Goal: Task Accomplishment & Management: Use online tool/utility

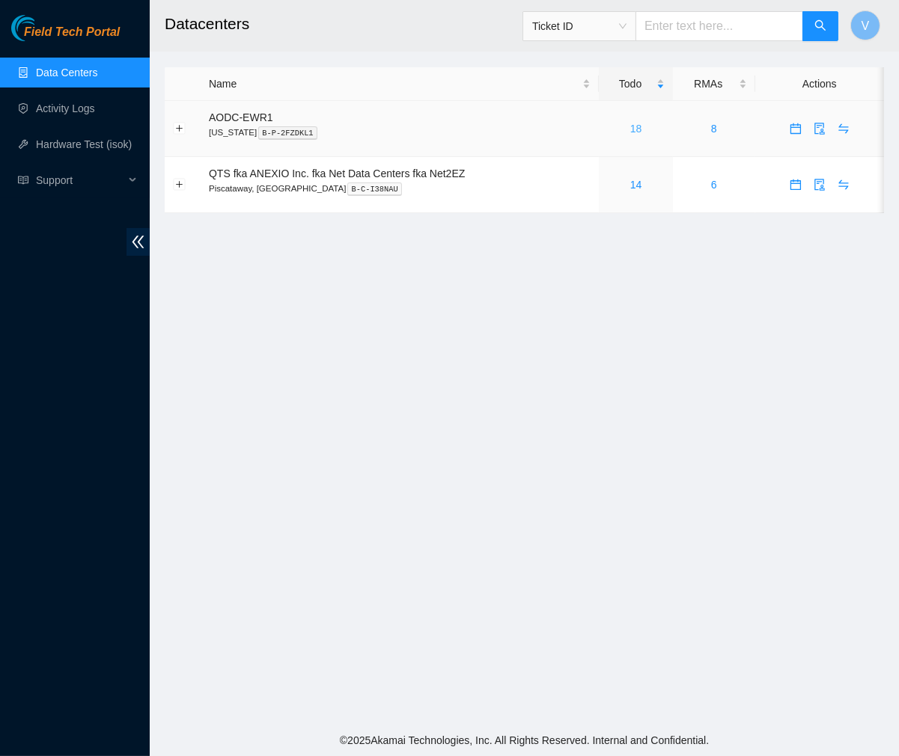
click at [633, 129] on link "18" at bounding box center [636, 129] width 12 height 12
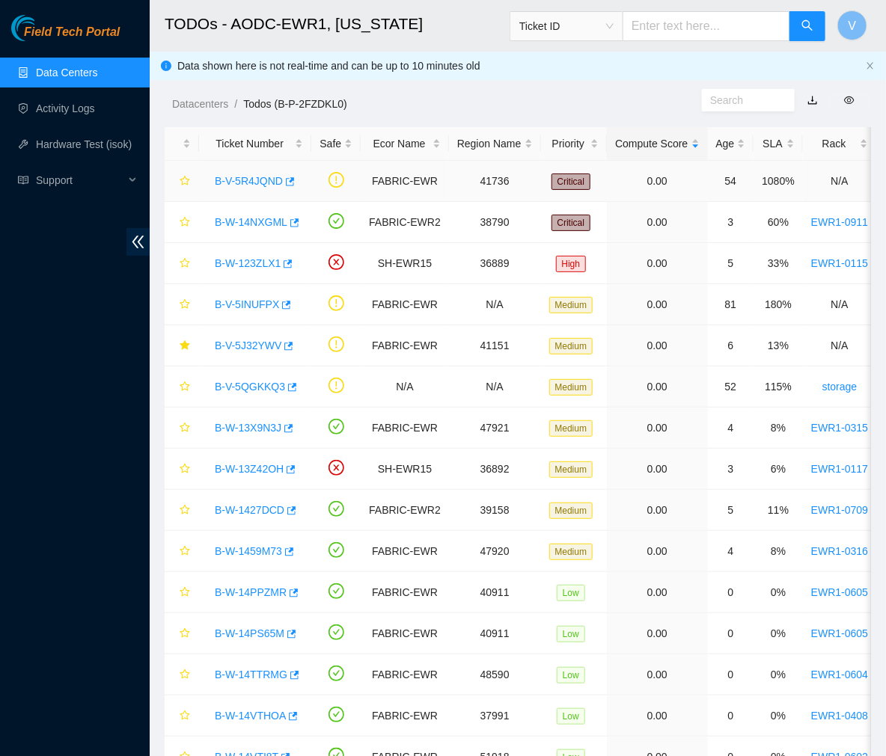
click at [238, 178] on link "B-V-5R4JQND" at bounding box center [249, 181] width 68 height 12
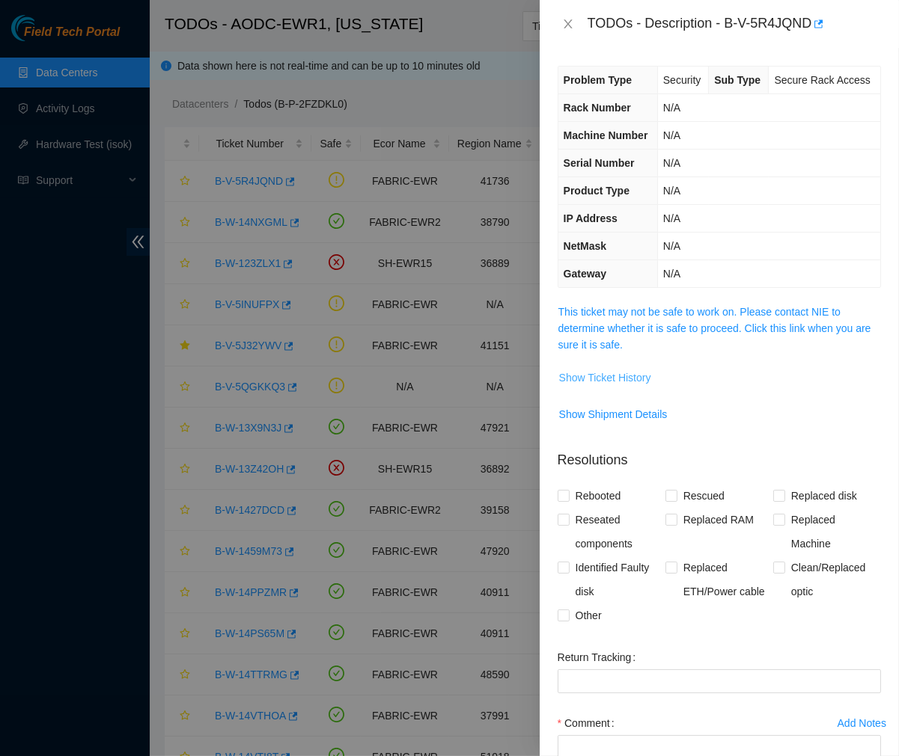
click at [590, 376] on span "Show Ticket History" at bounding box center [605, 378] width 92 height 16
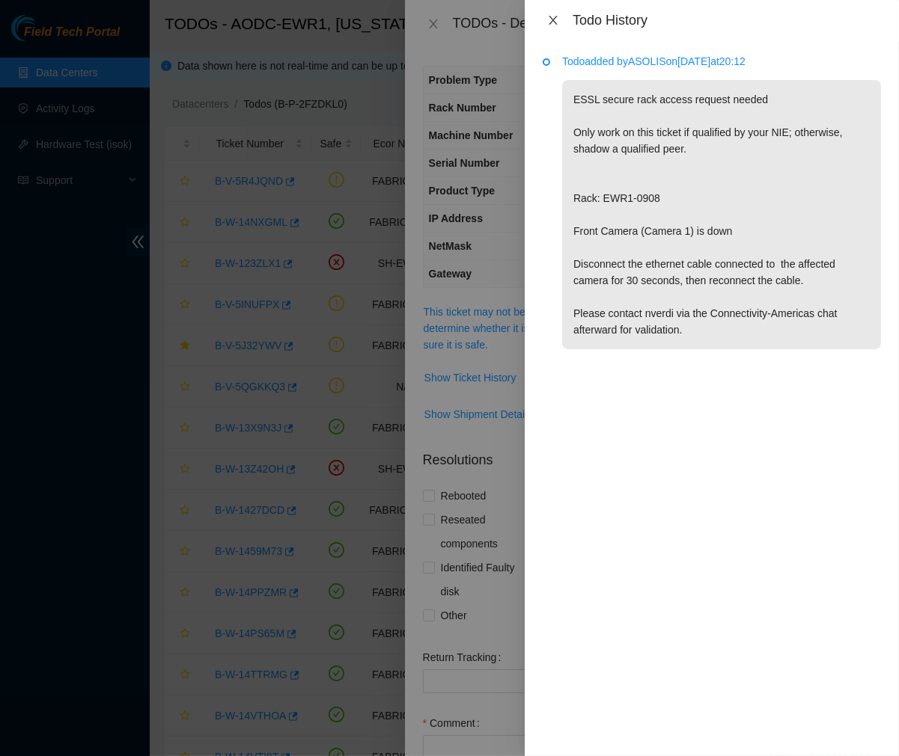
click at [551, 19] on icon "close" at bounding box center [553, 20] width 12 height 12
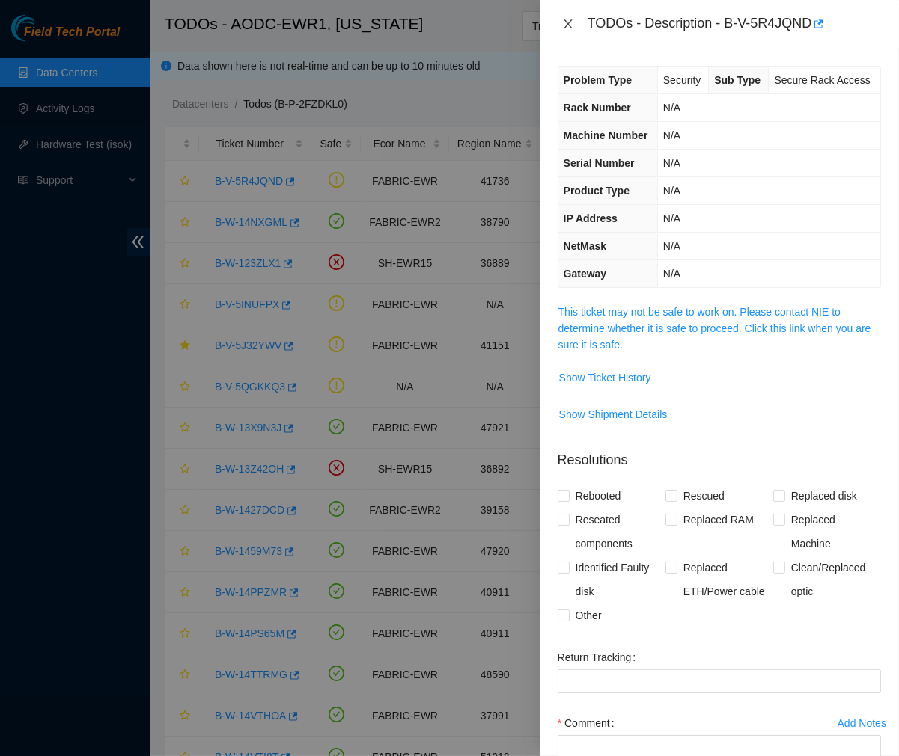
click at [562, 19] on icon "close" at bounding box center [568, 24] width 12 height 12
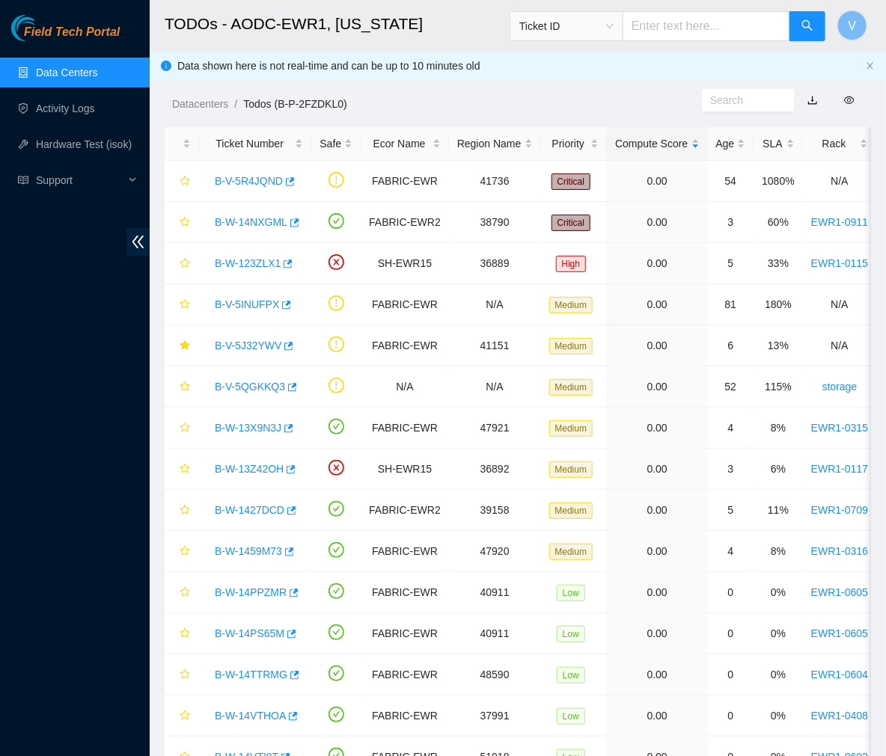
click at [254, 184] on link "B-V-5R4JQND" at bounding box center [249, 181] width 68 height 12
click at [886, 0] on div at bounding box center [886, 0] width 0 height 0
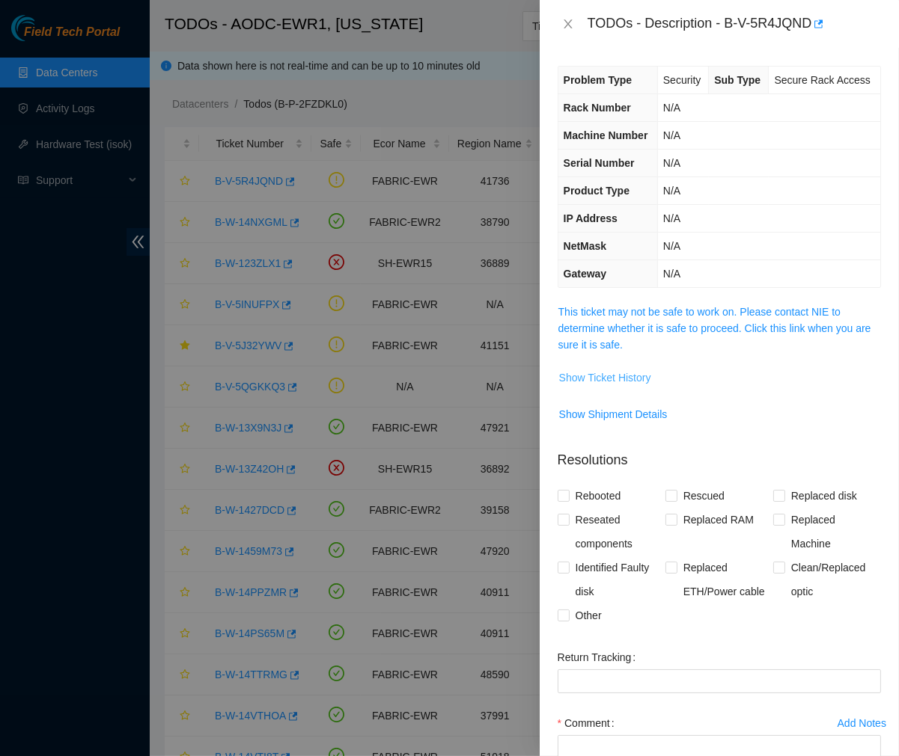
click at [597, 380] on span "Show Ticket History" at bounding box center [605, 378] width 92 height 16
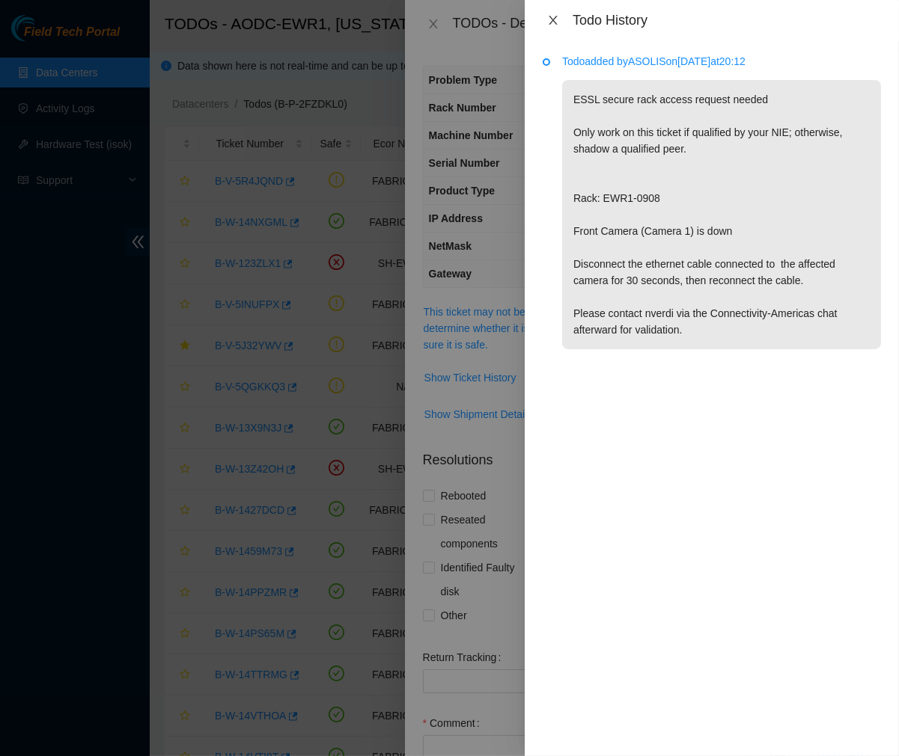
click at [552, 17] on icon "close" at bounding box center [553, 20] width 12 height 12
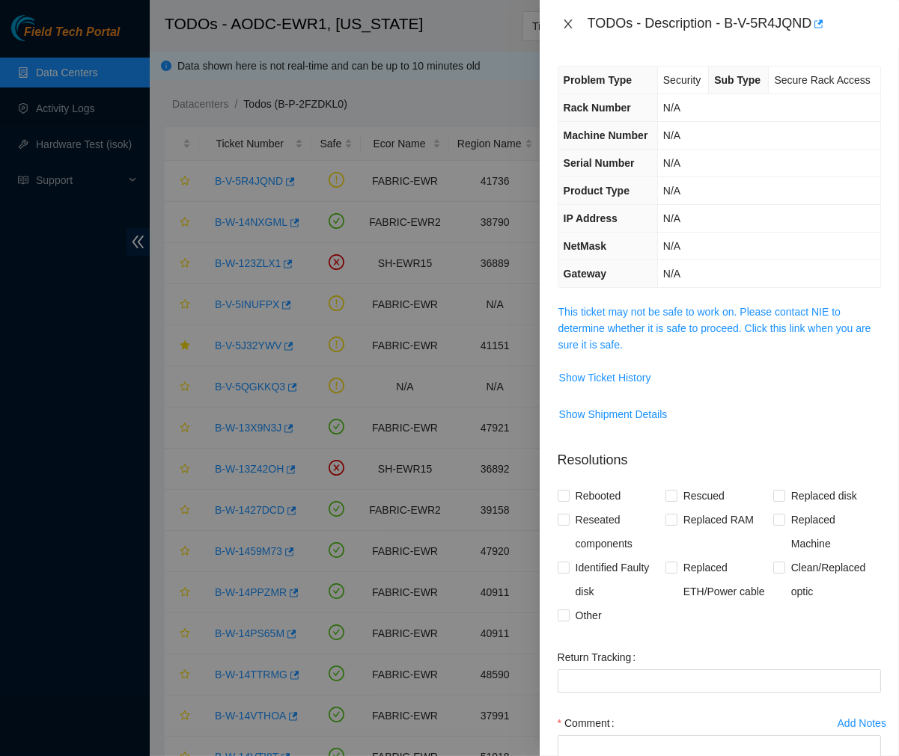
click at [572, 19] on icon "close" at bounding box center [568, 24] width 12 height 12
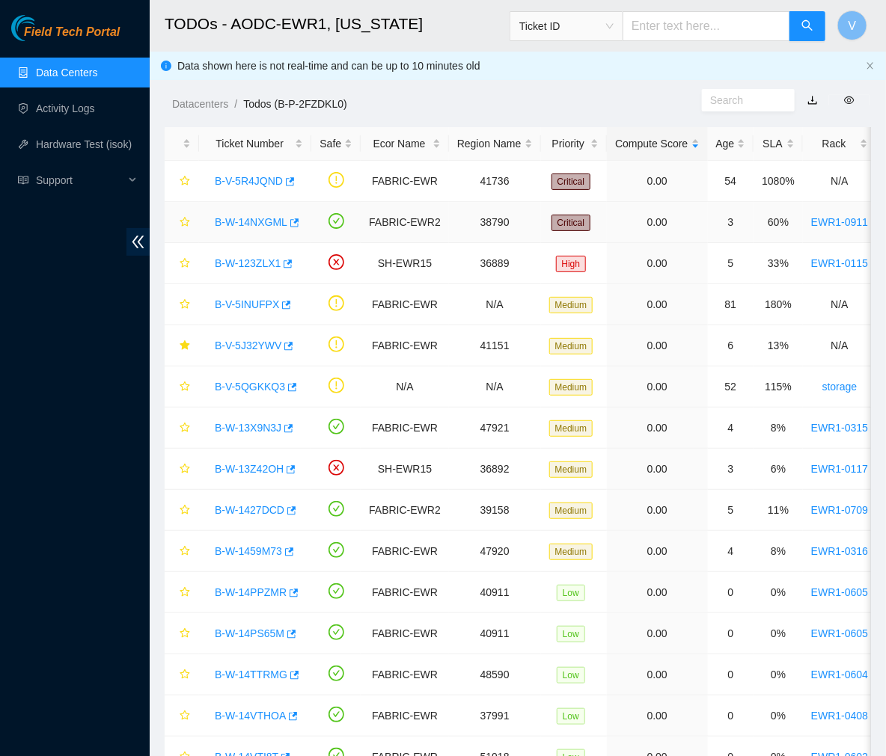
click at [243, 217] on link "B-W-14NXGML" at bounding box center [251, 222] width 73 height 12
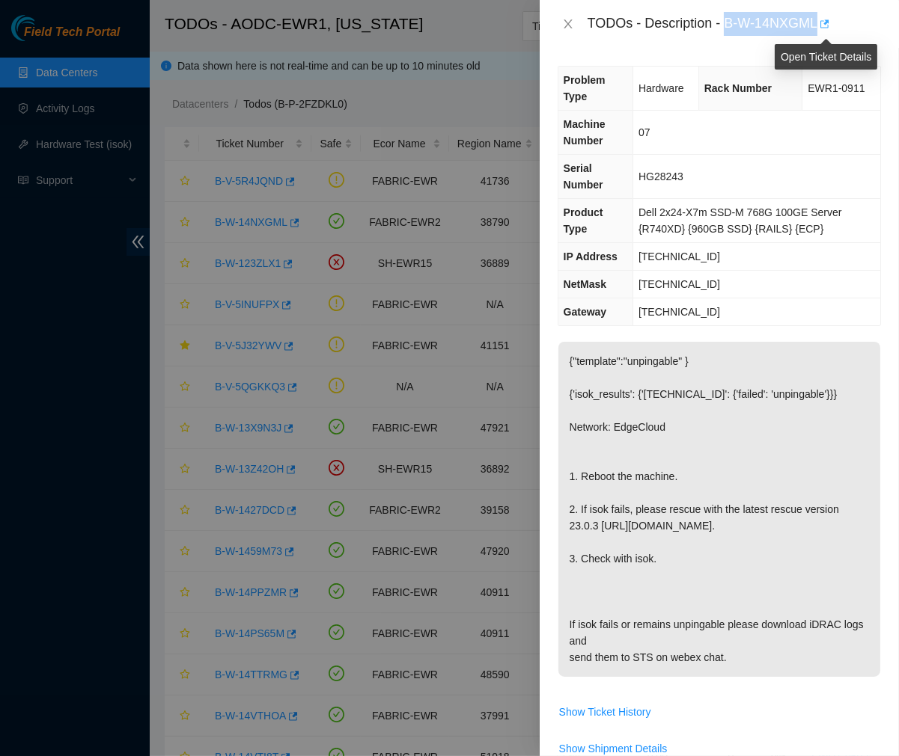
drag, startPoint x: 727, startPoint y: 25, endPoint x: 820, endPoint y: 19, distance: 93.8
click at [820, 19] on div "TODOs - Description - B-W-14NXGML" at bounding box center [733, 24] width 293 height 24
copy div "B-W-14NXGML"
click at [651, 285] on span "255.255.255.224" at bounding box center [679, 284] width 82 height 12
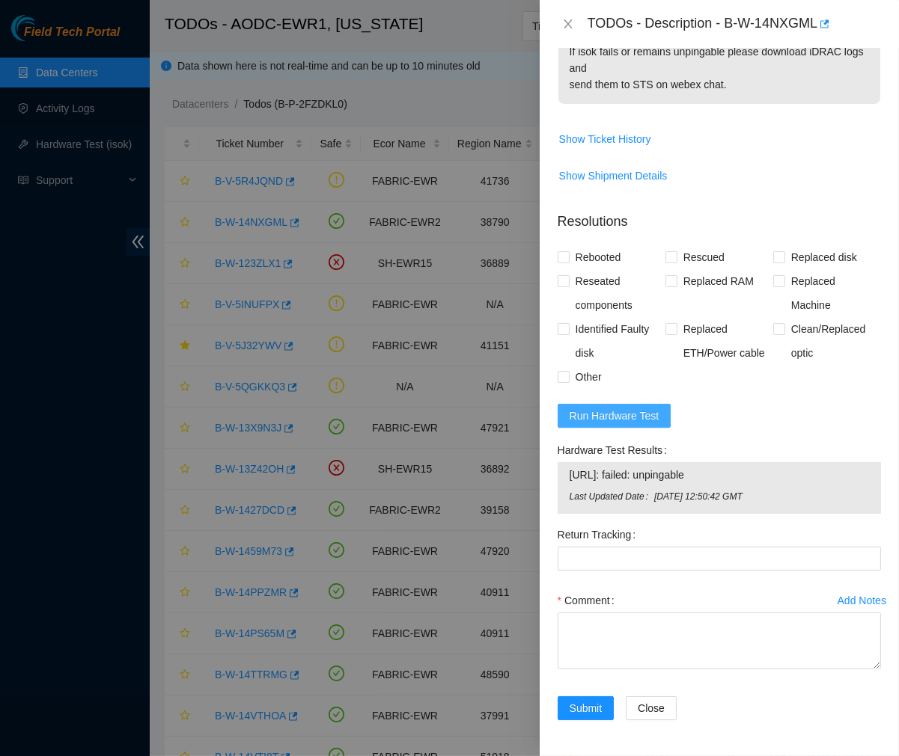
click at [599, 416] on span "Run Hardware Test" at bounding box center [614, 416] width 90 height 16
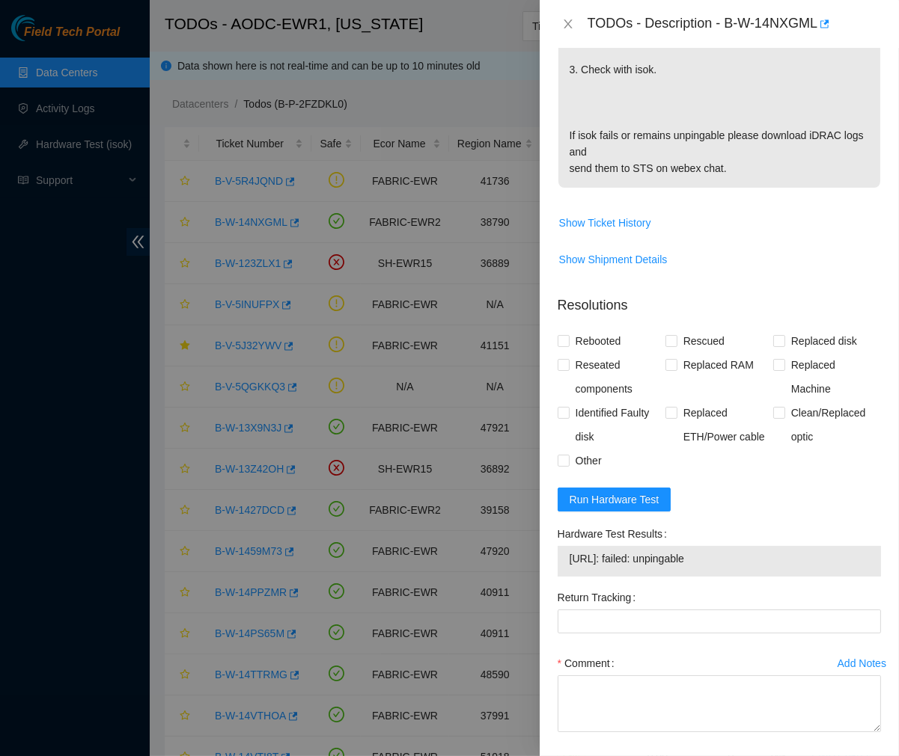
scroll to position [552, 0]
